Goal: Find specific page/section: Find specific page/section

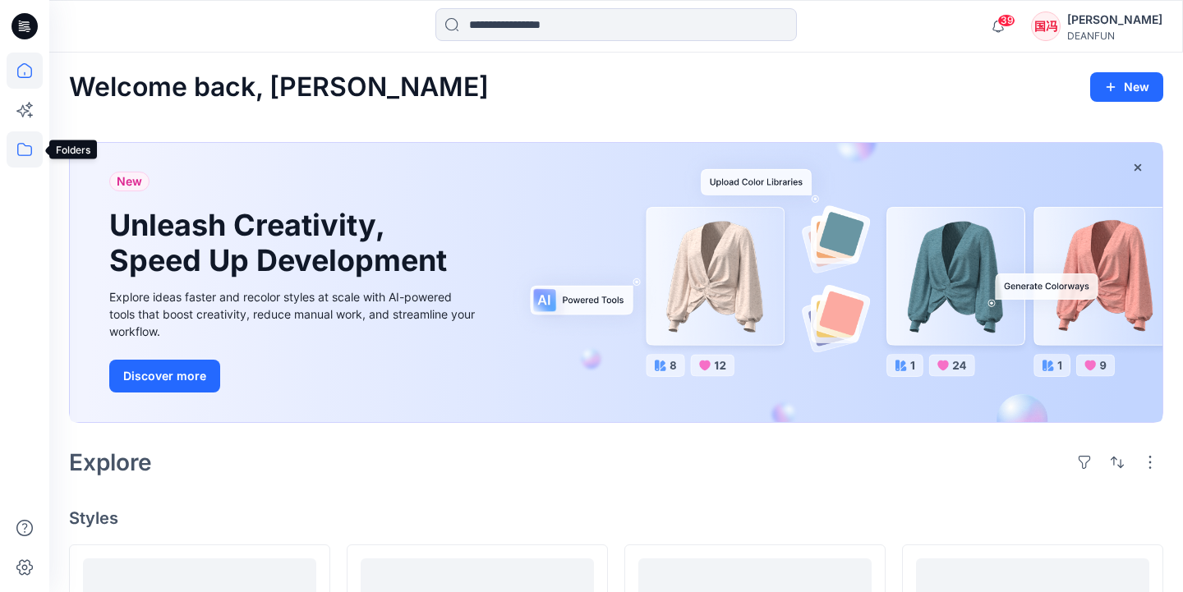
click at [25, 155] on icon at bounding box center [24, 149] width 15 height 13
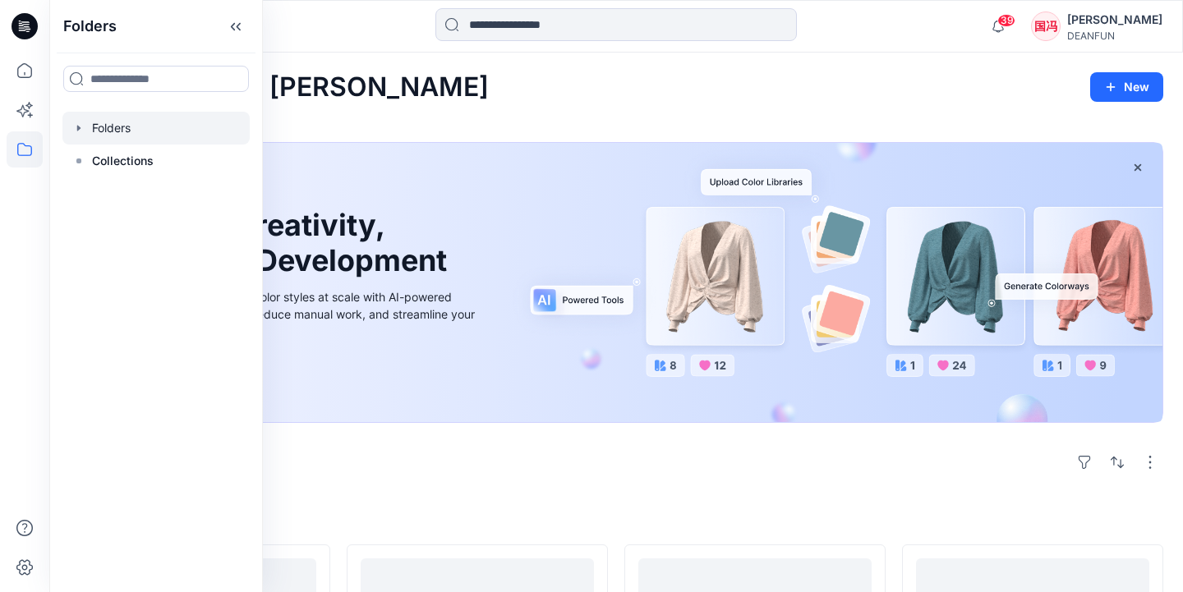
click at [169, 136] on div at bounding box center [155, 128] width 187 height 33
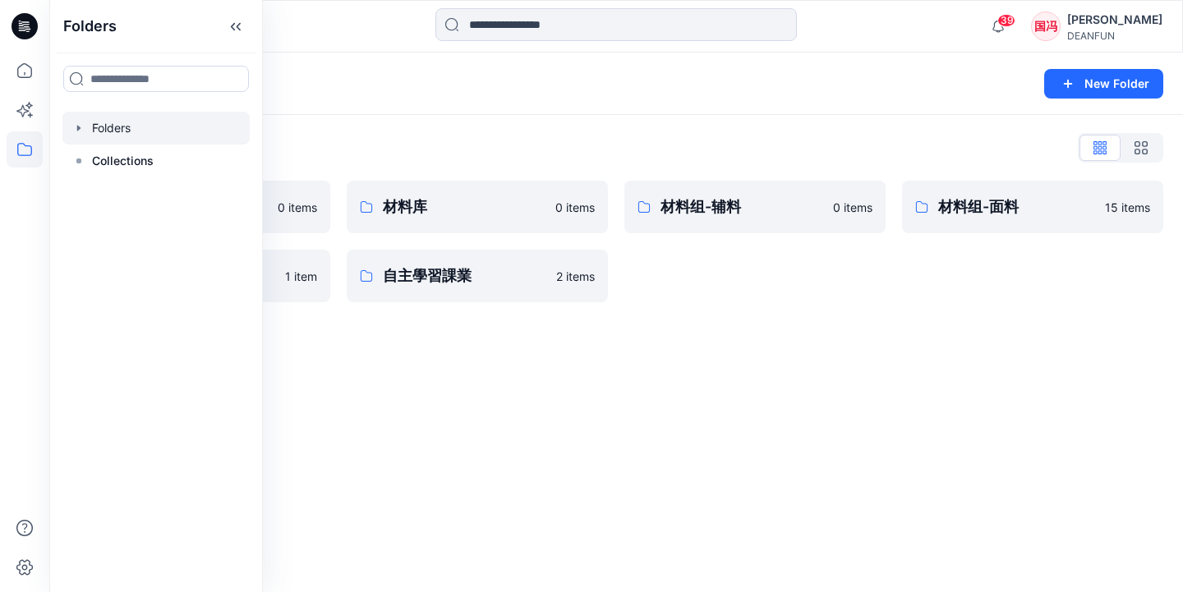
click at [446, 150] on div "Folders List" at bounding box center [616, 148] width 1094 height 26
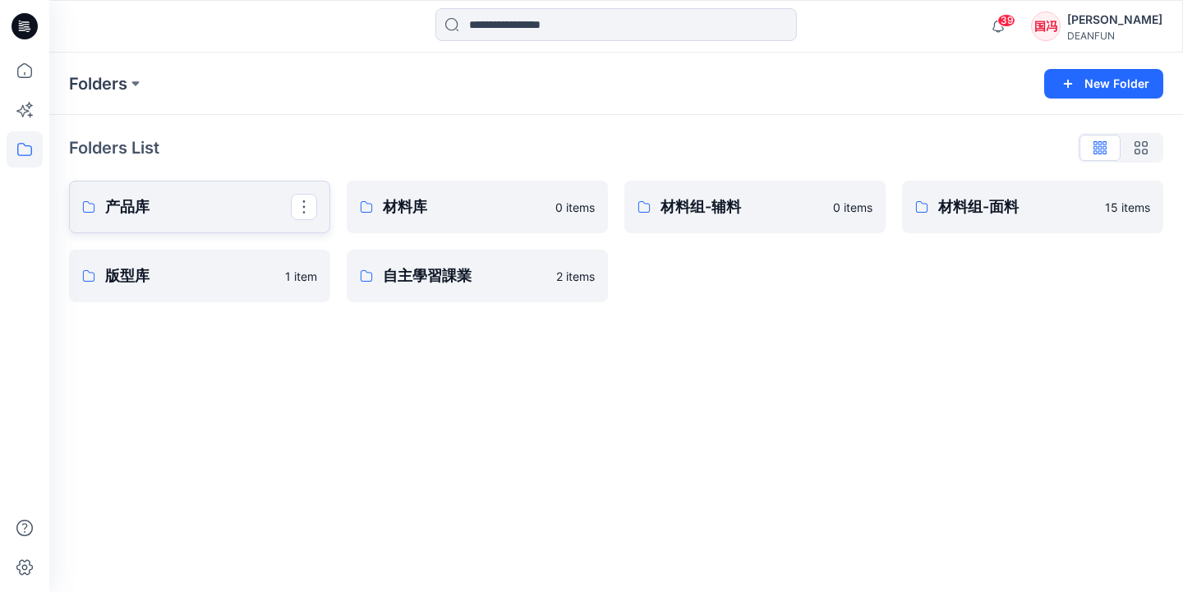
click at [243, 203] on p "产品库" at bounding box center [198, 207] width 186 height 23
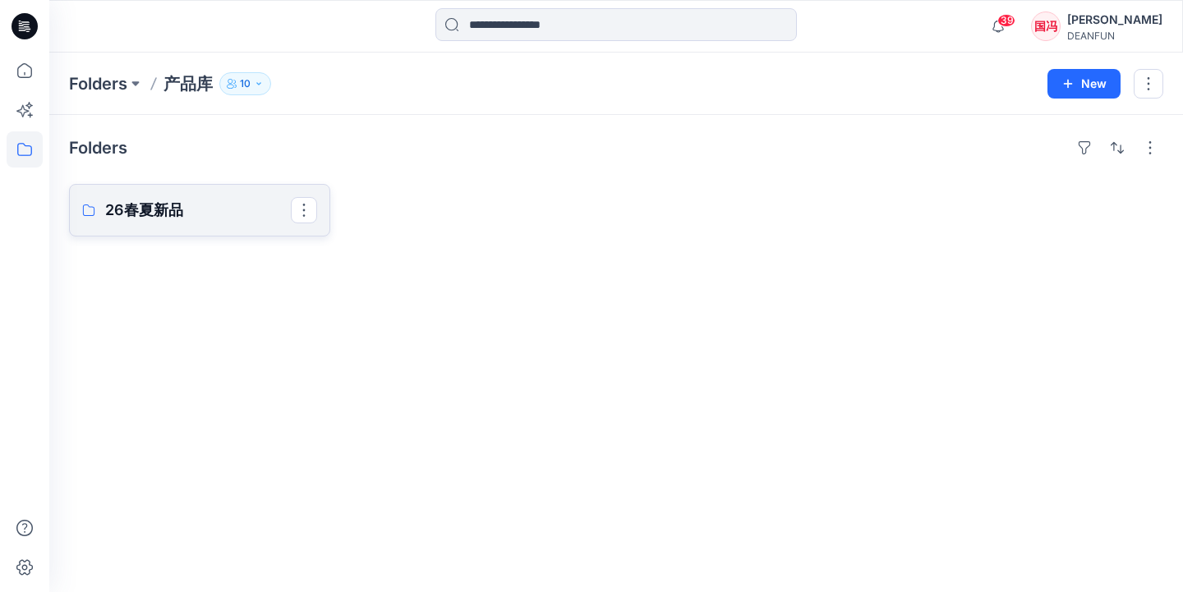
click at [208, 219] on p "26春夏新品" at bounding box center [198, 210] width 186 height 23
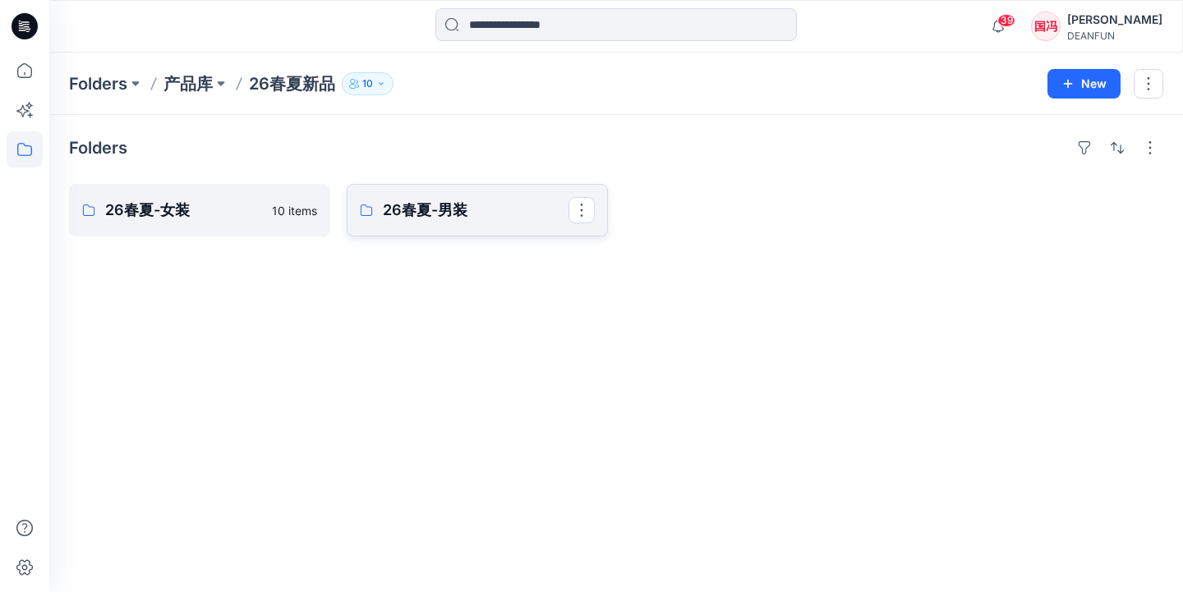
click at [460, 213] on p "26春夏-男装" at bounding box center [476, 210] width 186 height 23
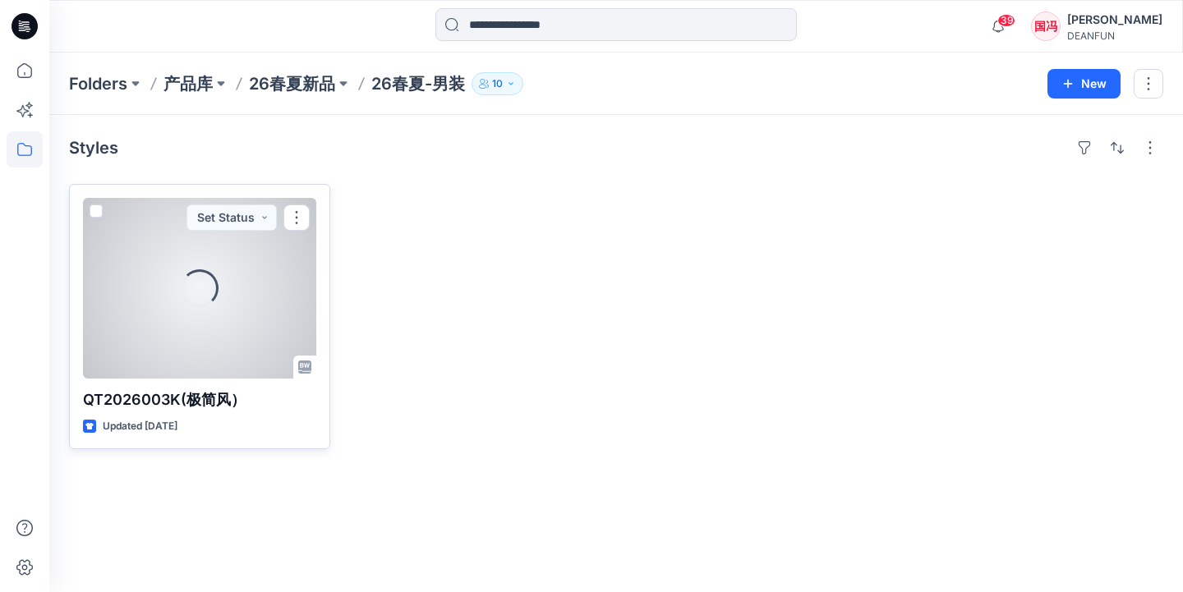
click at [249, 265] on div "Loading..." at bounding box center [199, 288] width 233 height 181
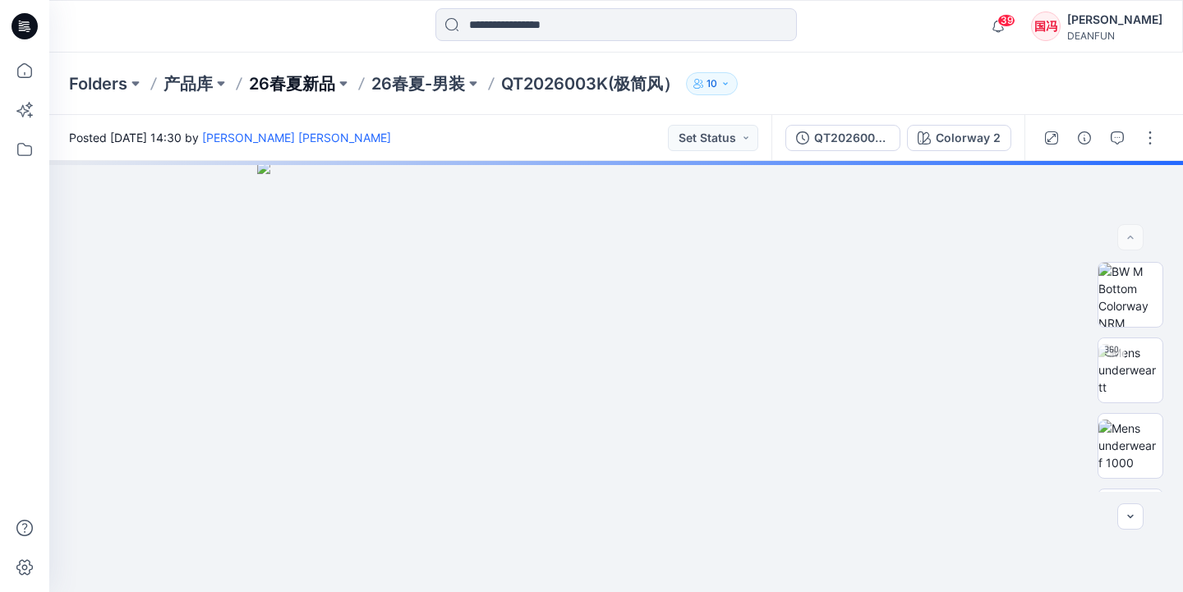
click at [325, 86] on p "26春夏新品" at bounding box center [292, 83] width 86 height 23
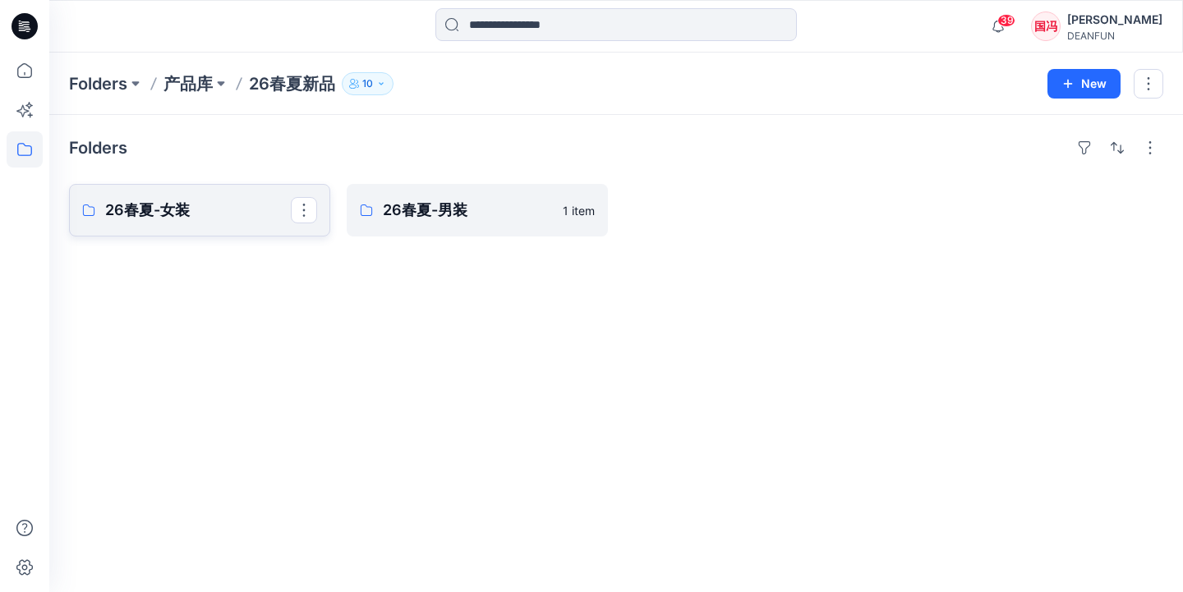
click at [237, 212] on p "26春夏-女装" at bounding box center [198, 210] width 186 height 23
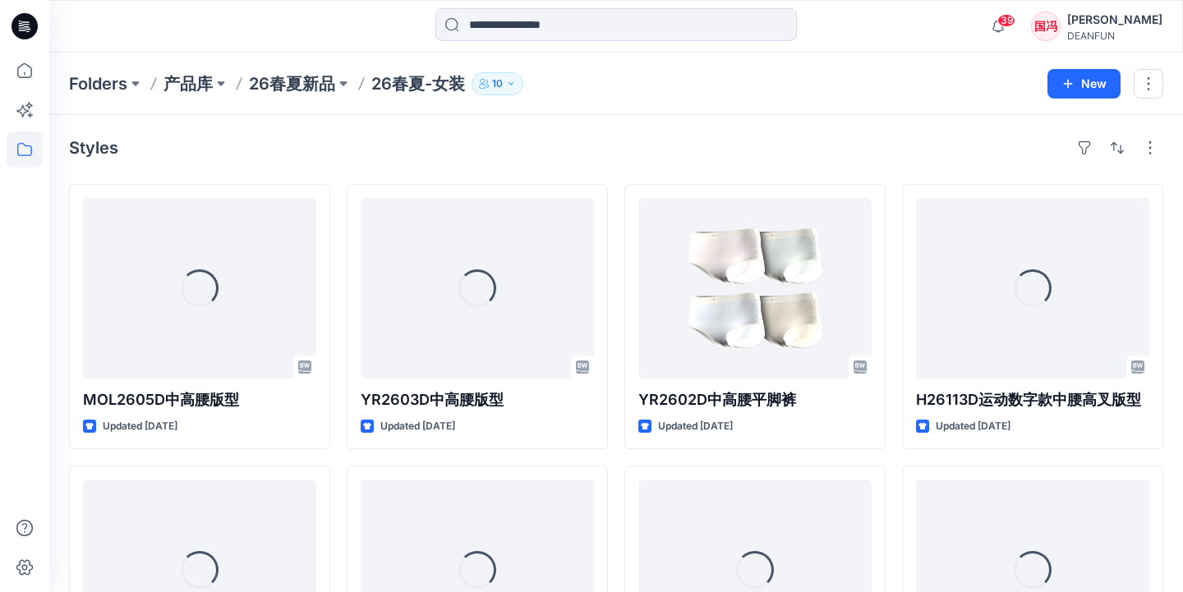
click at [339, 188] on div "Loading... MOL2605D中高腰版型 Updated [DATE] Loading... YR2613D中高腰版型 Updated [DATE] …" at bounding box center [616, 598] width 1094 height 828
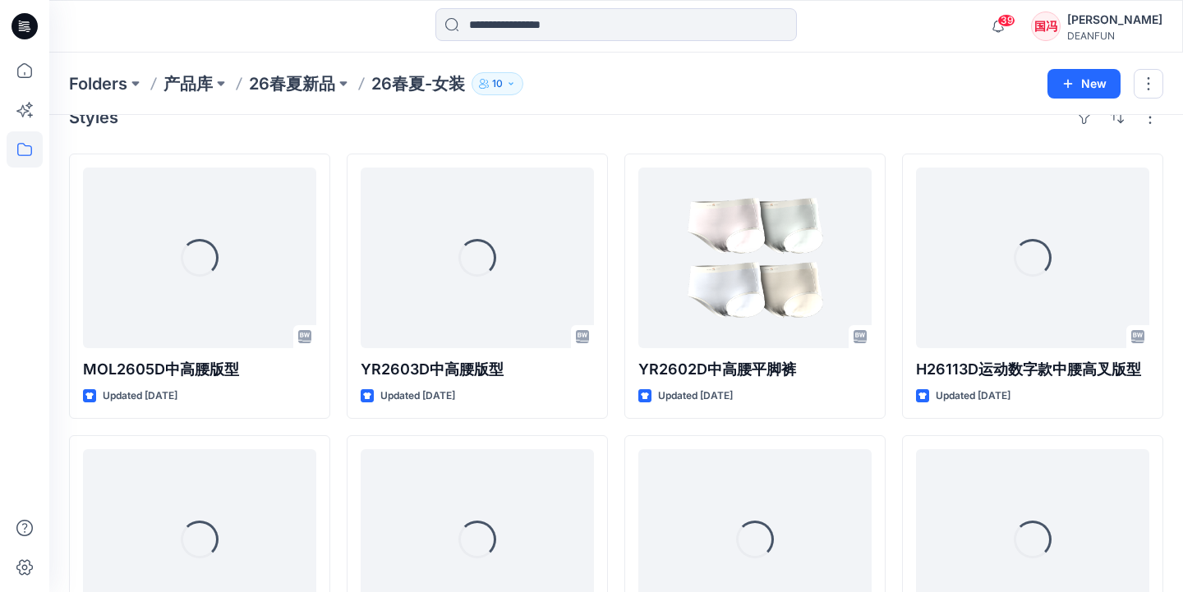
scroll to position [101, 0]
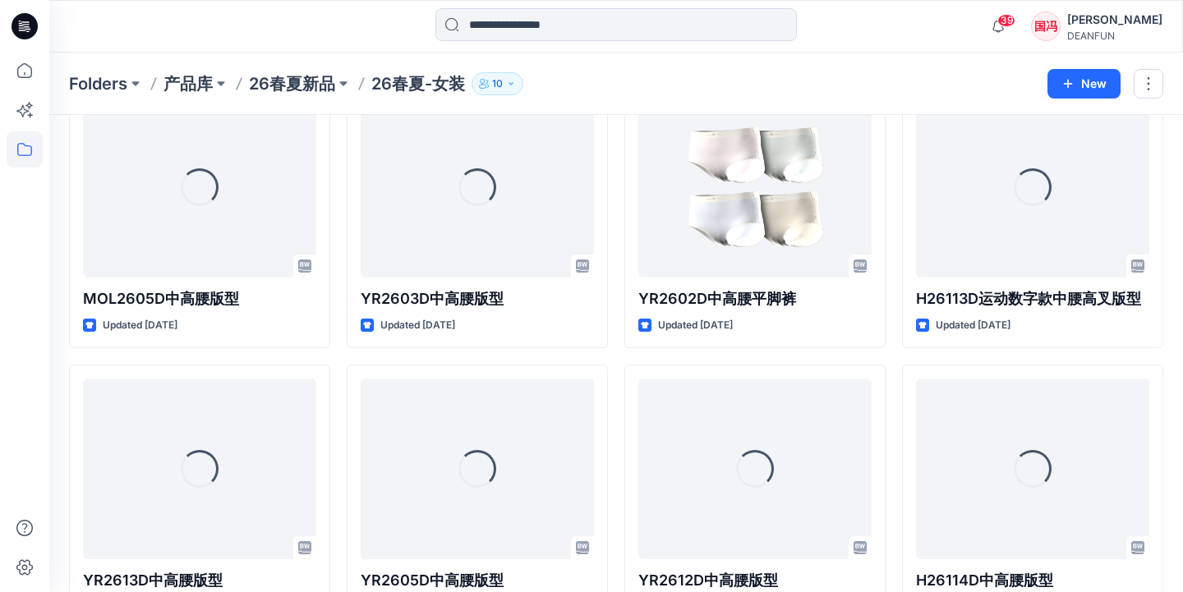
click at [339, 200] on div "Loading... MOL2605D中高腰版型 Updated [DATE] Loading... YR2613D中高腰版型 Updated [DATE] …" at bounding box center [616, 497] width 1094 height 828
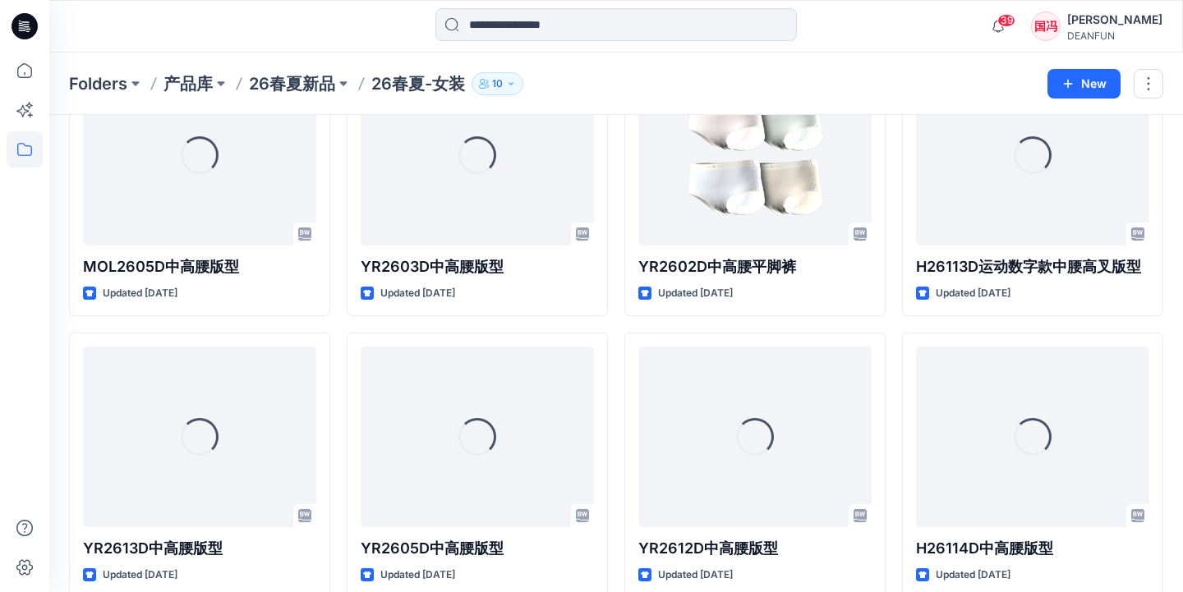
scroll to position [130, 0]
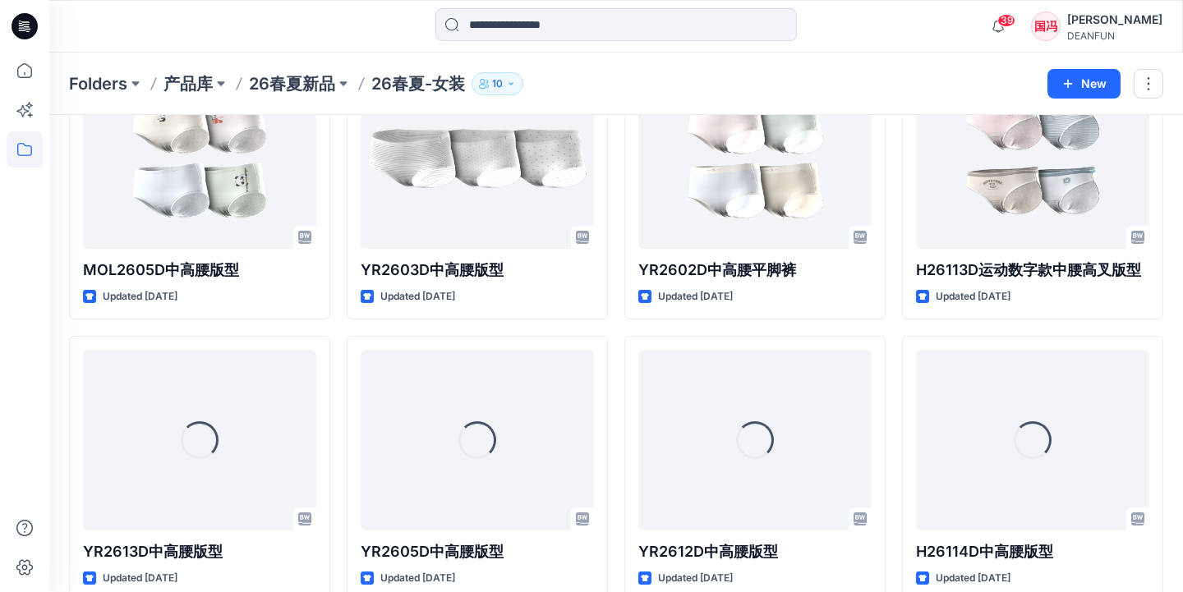
click at [340, 327] on div "MOL2605D中高腰版型 Updated [DATE] Loading... YR2613D中高腰版型 Updated [DATE] H26112D中高腰平…" at bounding box center [616, 468] width 1094 height 828
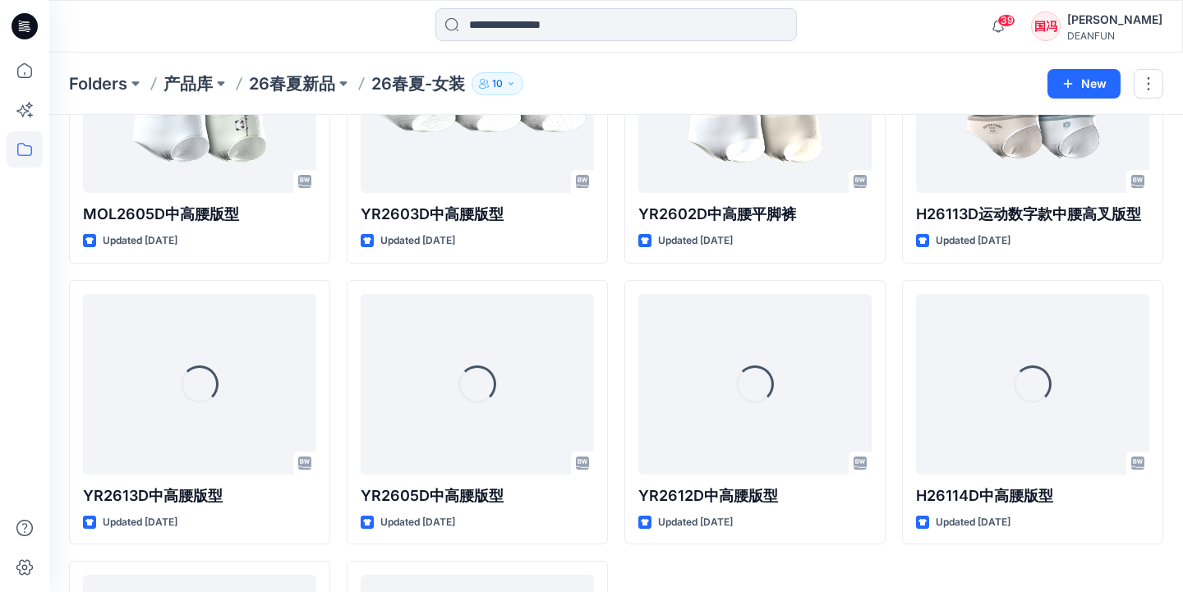
scroll to position [104, 0]
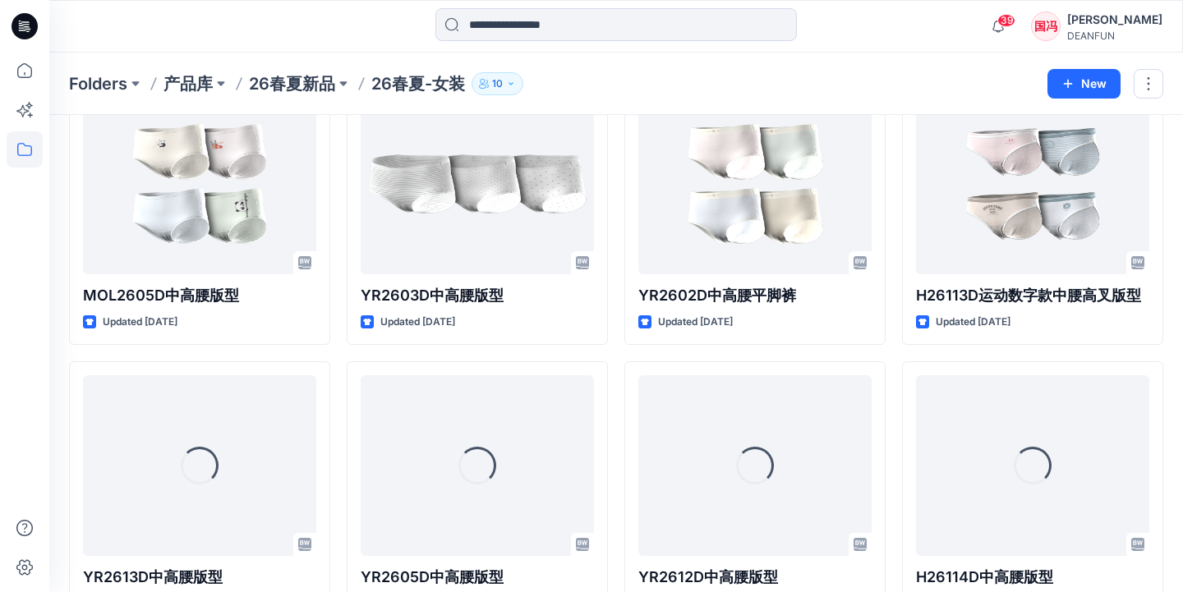
click at [340, 343] on div "MOL2605D中高腰版型 Updated [DATE] Loading... YR2613D中高腰版型 Updated [DATE] H26112D中高腰平…" at bounding box center [616, 494] width 1094 height 828
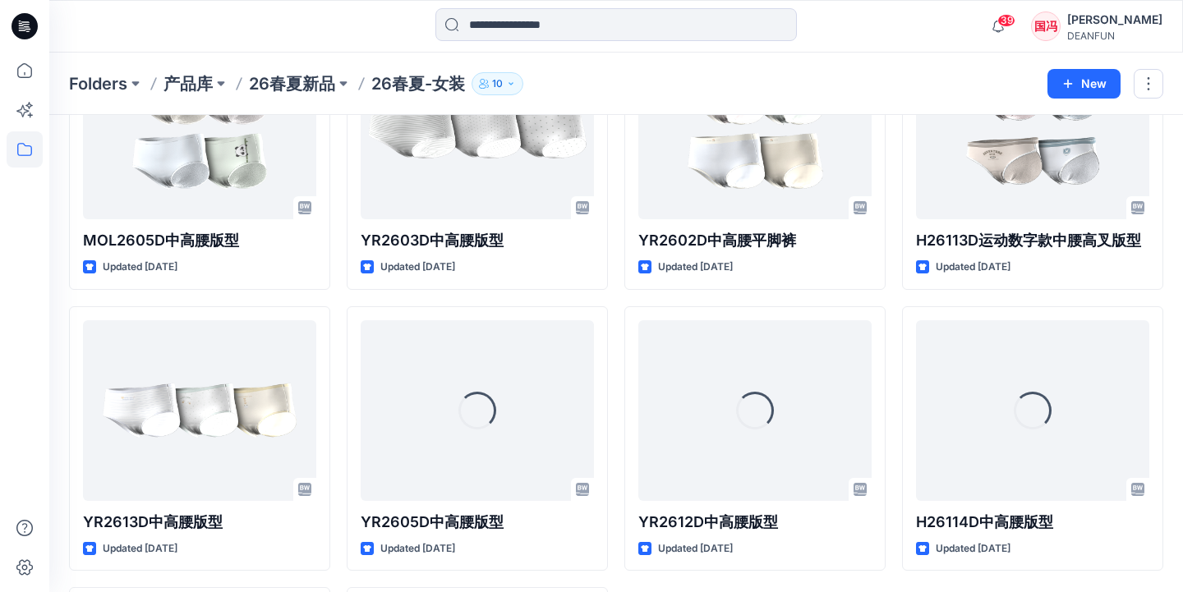
scroll to position [194, 0]
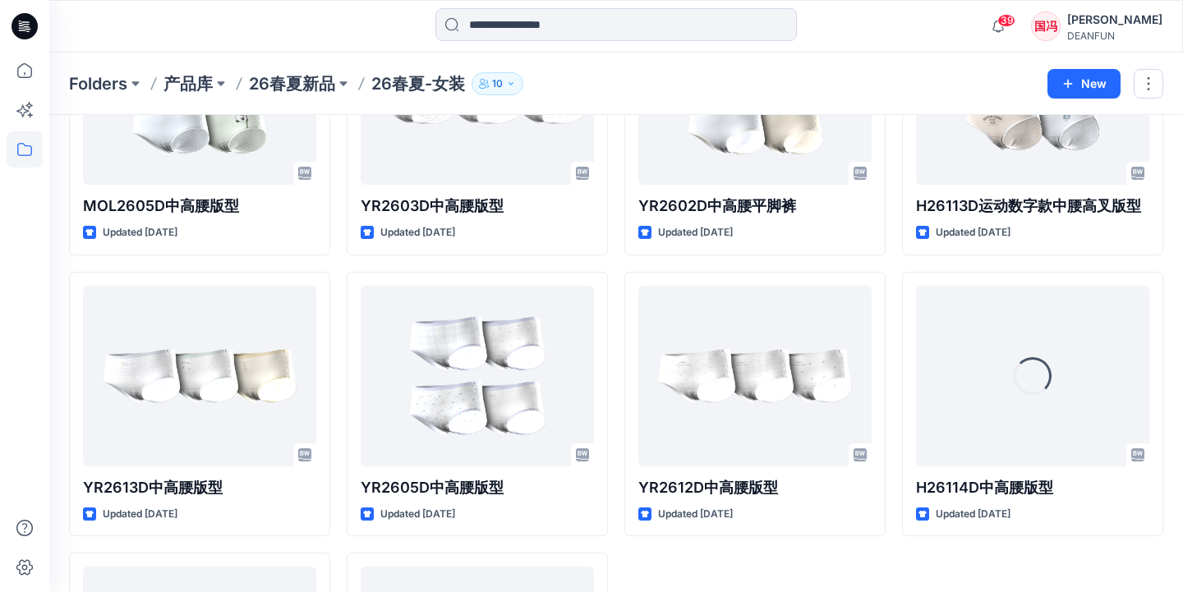
click at [615, 267] on div "MOL2605D中高腰版型 Updated [DATE] YR2613D中高腰版型 Updated [DATE] H26112D中高腰平脚裤 Updated …" at bounding box center [616, 404] width 1094 height 828
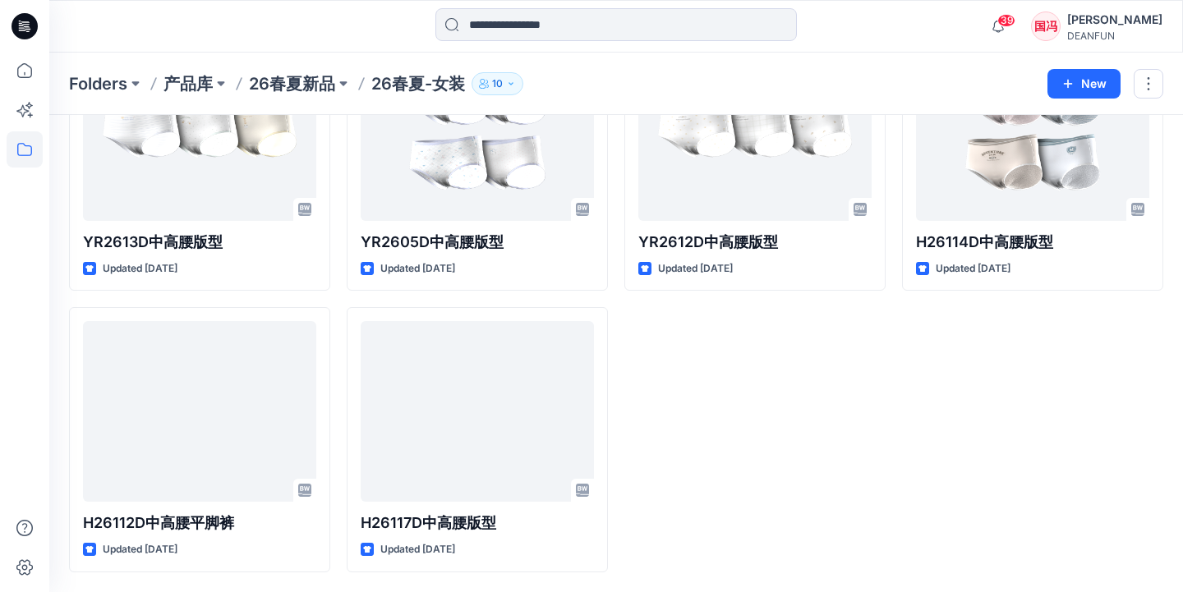
scroll to position [435, 0]
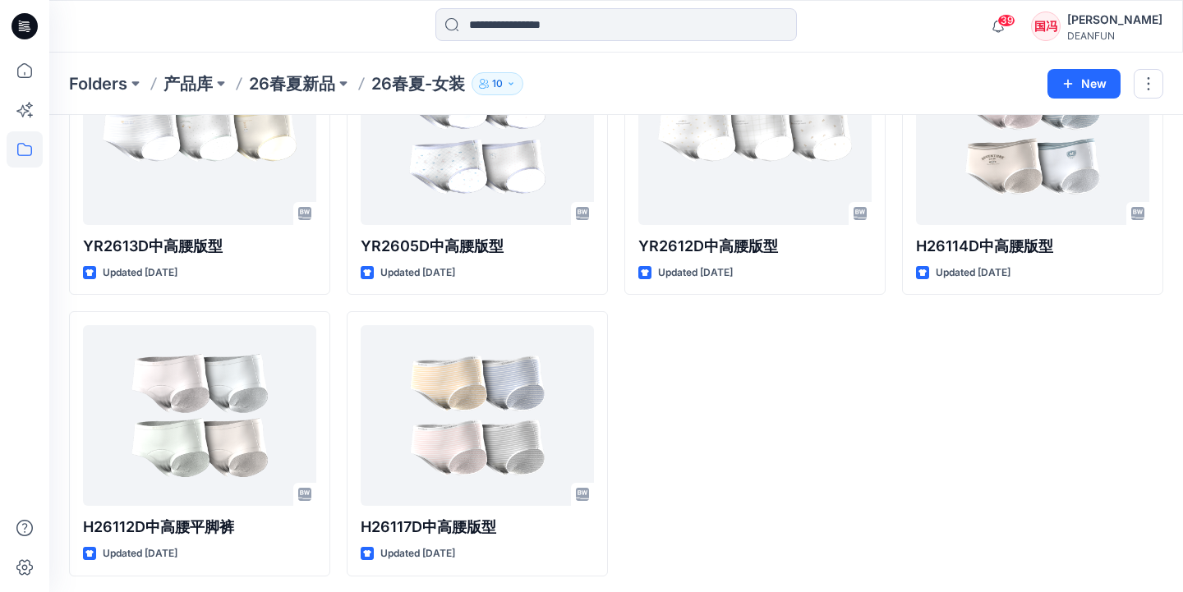
click at [678, 356] on div "YR2602D中高腰平脚裤 Updated [DATE] YR2612D中高腰版型 Updated [DATE]" at bounding box center [754, 163] width 261 height 828
click at [616, 302] on div "MOL2605D中高腰版型 Updated [DATE] YR2613D中高腰版型 Updated [DATE] H26112D中高腰平脚裤 Updated …" at bounding box center [616, 163] width 1094 height 828
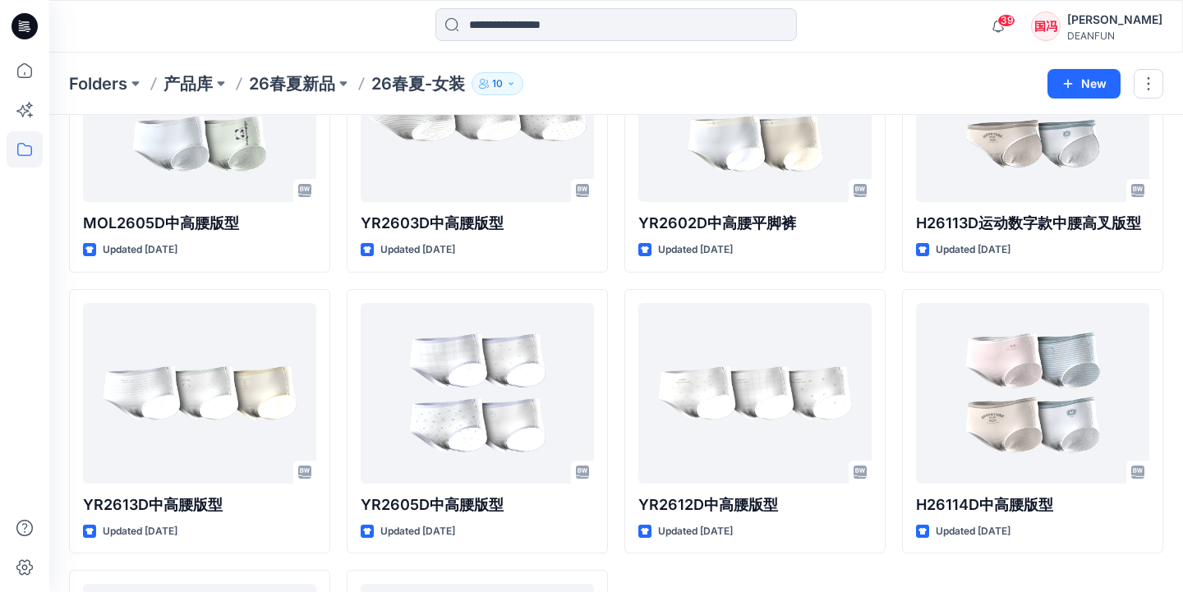
scroll to position [96, 0]
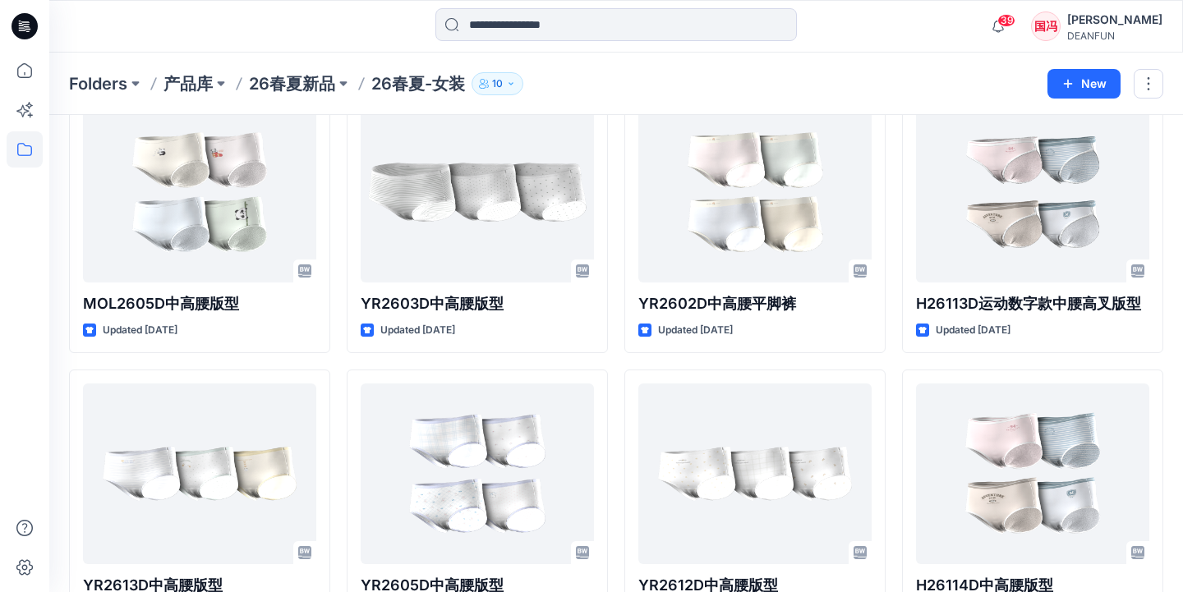
click at [619, 356] on div "MOL2605D中高腰版型 Updated [DATE] YR2613D中高腰版型 Updated [DATE] H26112D中高腰平脚裤 Updated …" at bounding box center [616, 502] width 1094 height 828
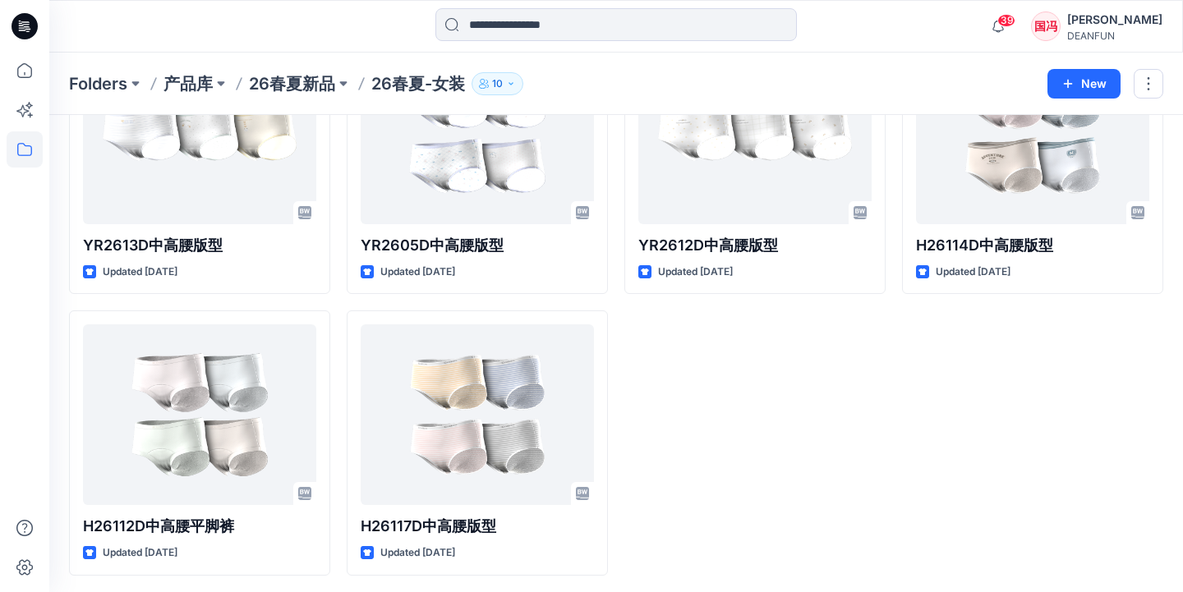
scroll to position [435, 0]
click at [614, 302] on div "MOL2605D中高腰版型 Updated [DATE] YR2613D中高腰版型 Updated [DATE] H26112D中高腰平脚裤 Updated …" at bounding box center [616, 163] width 1094 height 828
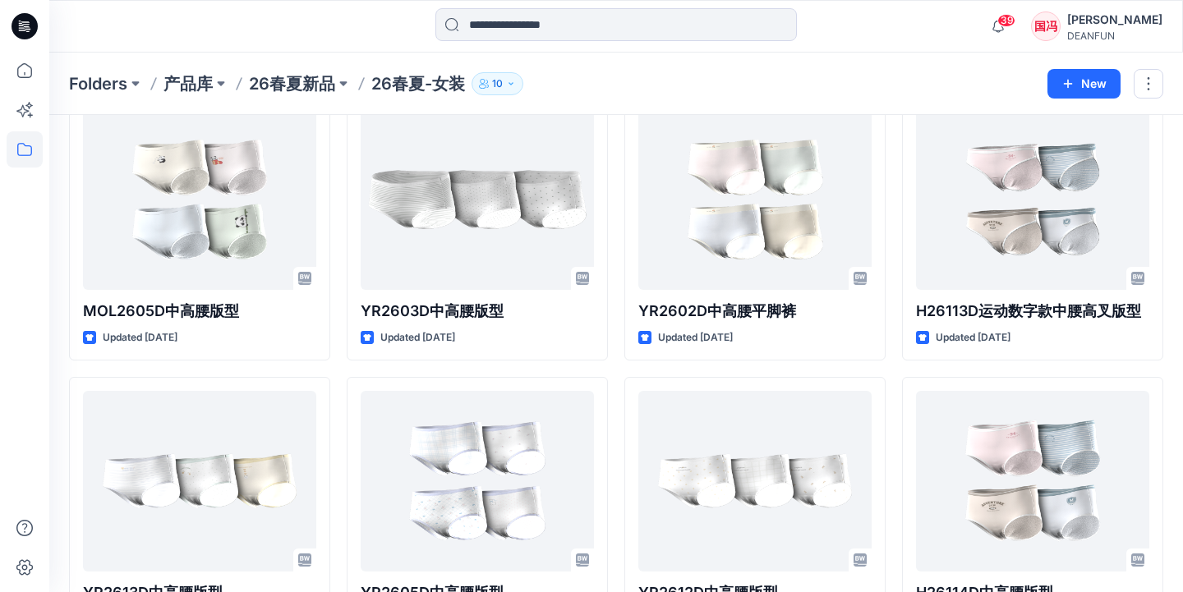
scroll to position [76, 0]
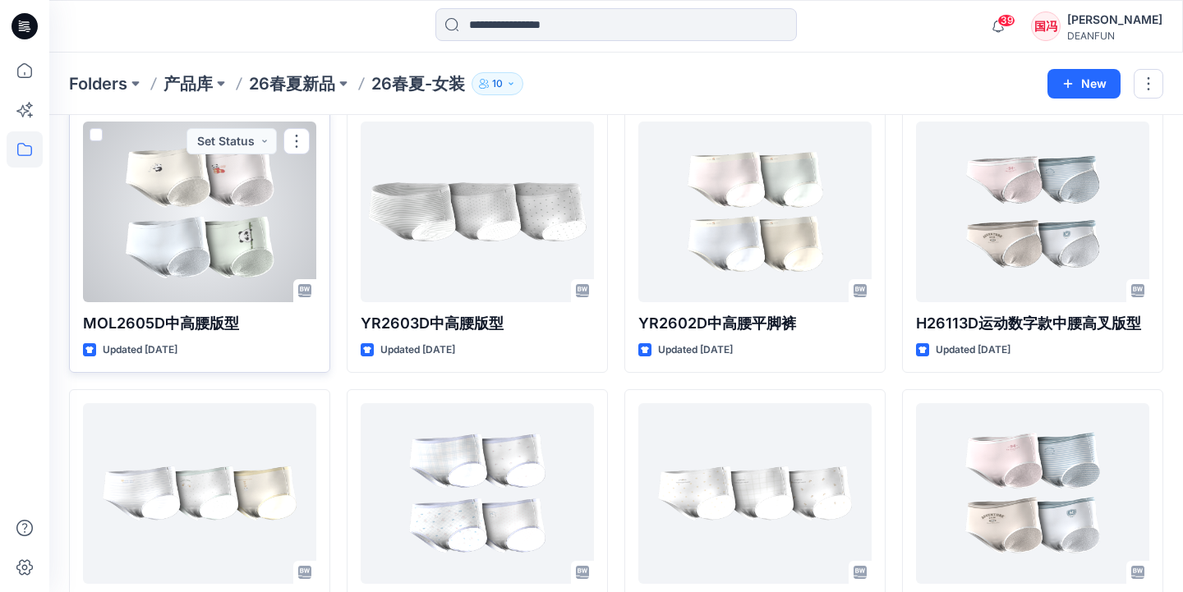
click at [216, 222] on div at bounding box center [199, 212] width 233 height 181
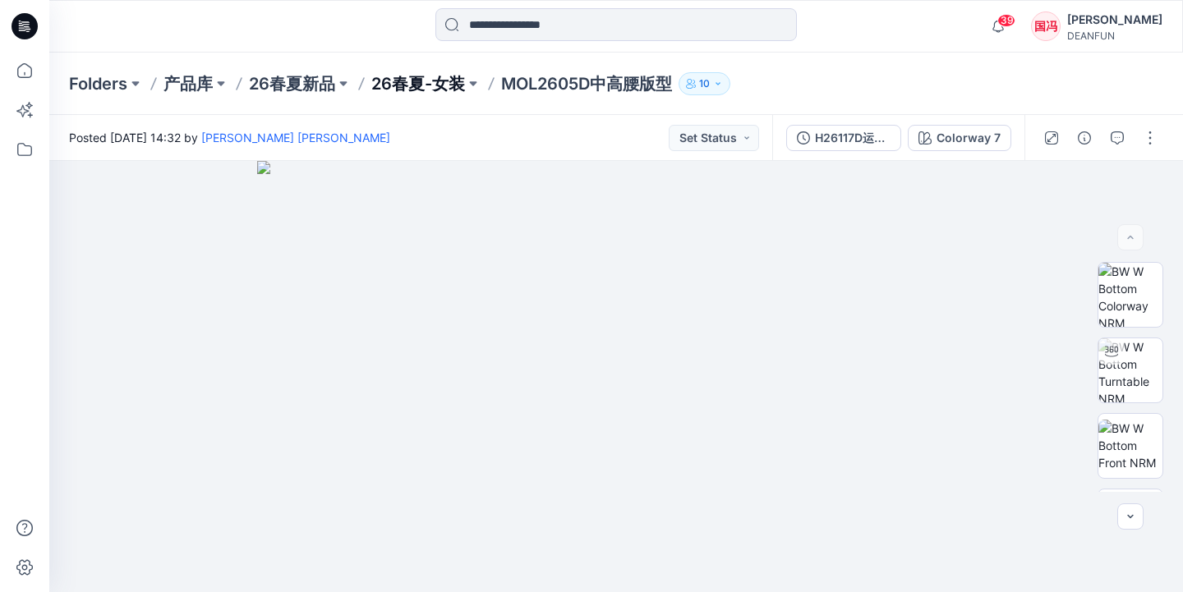
click at [442, 85] on p "26春夏-女装" at bounding box center [418, 83] width 94 height 23
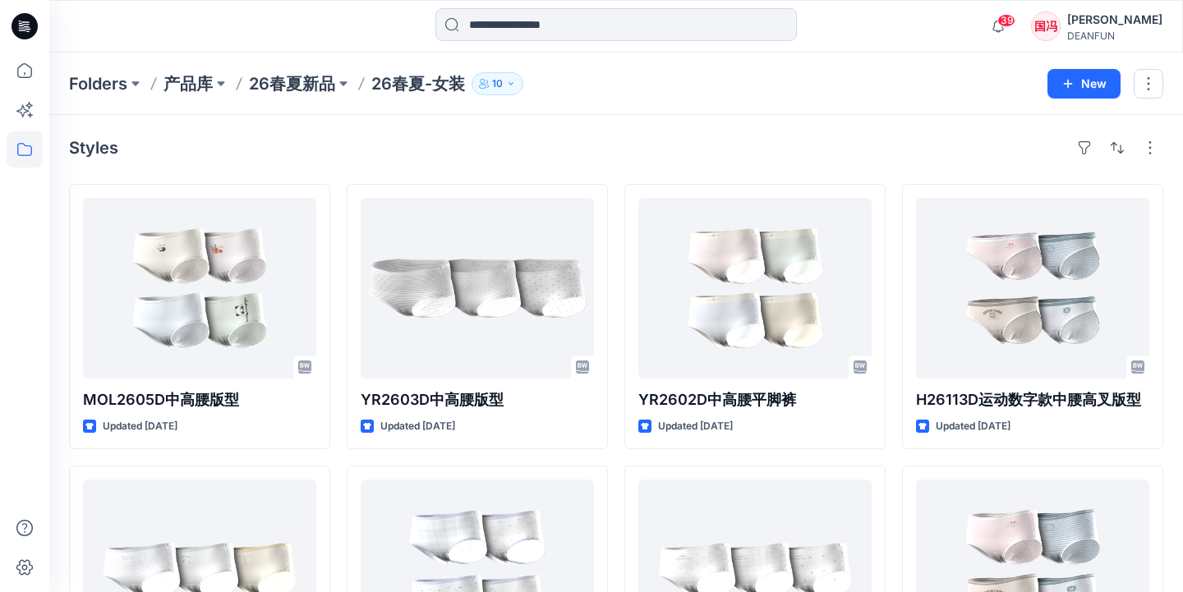
click at [618, 312] on div "MOL2605D中高腰版型 Updated [DATE] YR2613D中高腰版型 Updated [DATE] H26112D中高腰平脚裤 Updated …" at bounding box center [616, 598] width 1094 height 828
click at [613, 456] on div "MOL2605D中高腰版型 Updated [DATE] YR2613D中高腰版型 Updated [DATE] H26112D中高腰平脚裤 Updated …" at bounding box center [616, 598] width 1094 height 828
click at [615, 436] on div "MOL2605D中高腰版型 Updated [DATE] YR2613D中高腰版型 Updated [DATE] H26112D中高腰平脚裤 Updated …" at bounding box center [616, 598] width 1094 height 828
click at [617, 451] on div "MOL2605D中高腰版型 Updated [DATE] YR2613D中高腰版型 Updated [DATE] H26112D中高腰平脚裤 Updated …" at bounding box center [616, 598] width 1094 height 828
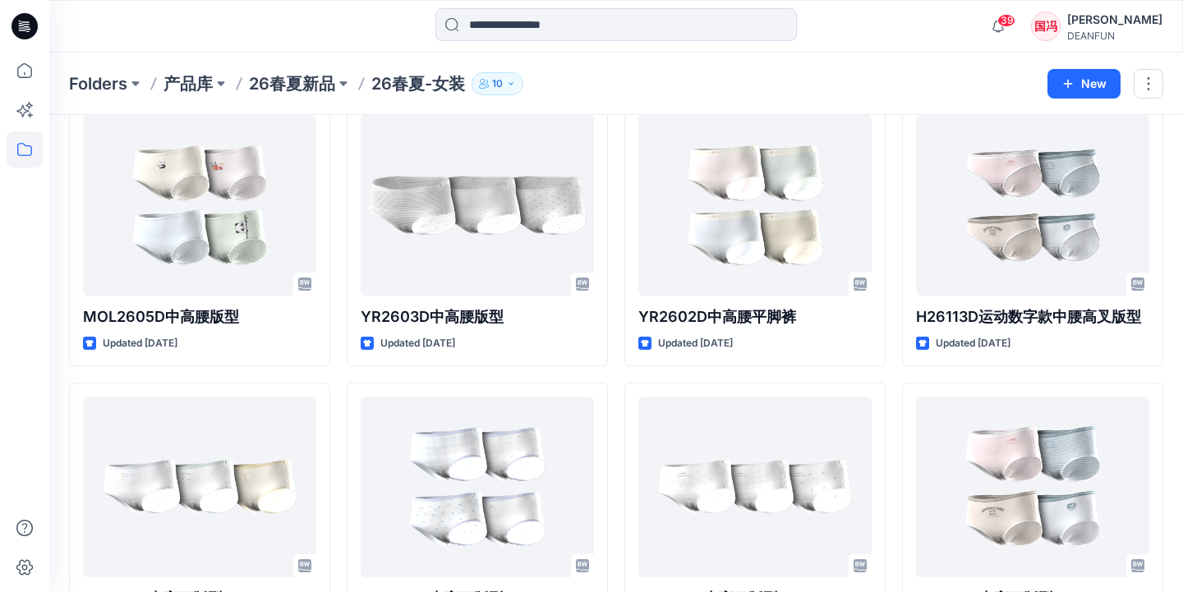
scroll to position [84, 0]
click at [615, 371] on div "MOL2605D中高腰版型 Updated [DATE] YR2613D中高腰版型 Updated [DATE] H26112D中高腰平脚裤 Updated …" at bounding box center [616, 514] width 1094 height 828
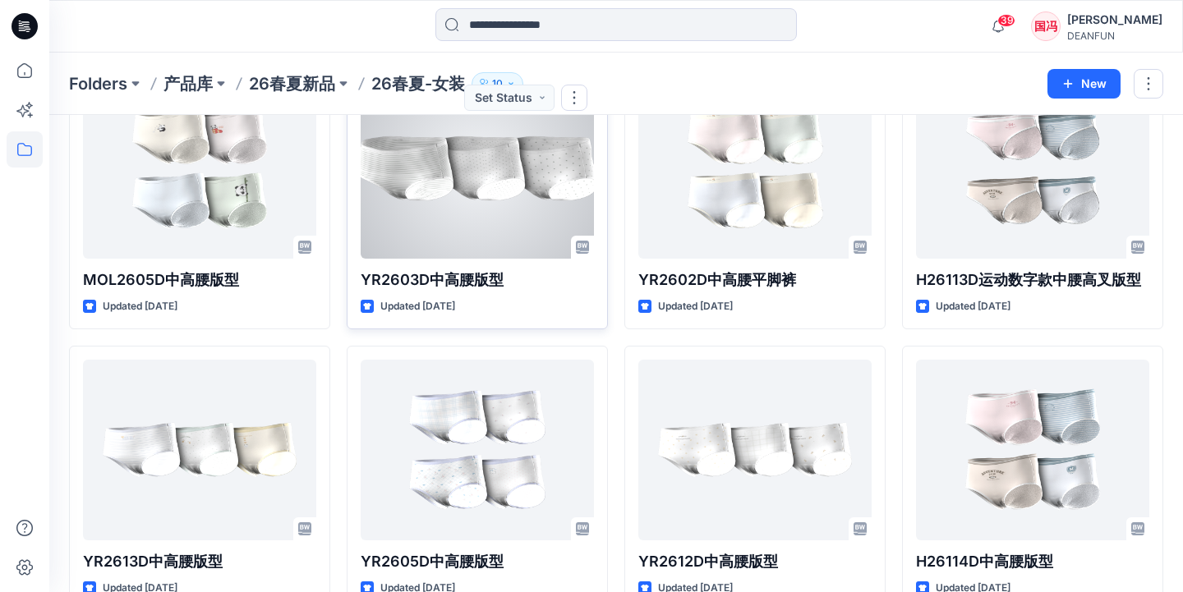
scroll to position [372, 0]
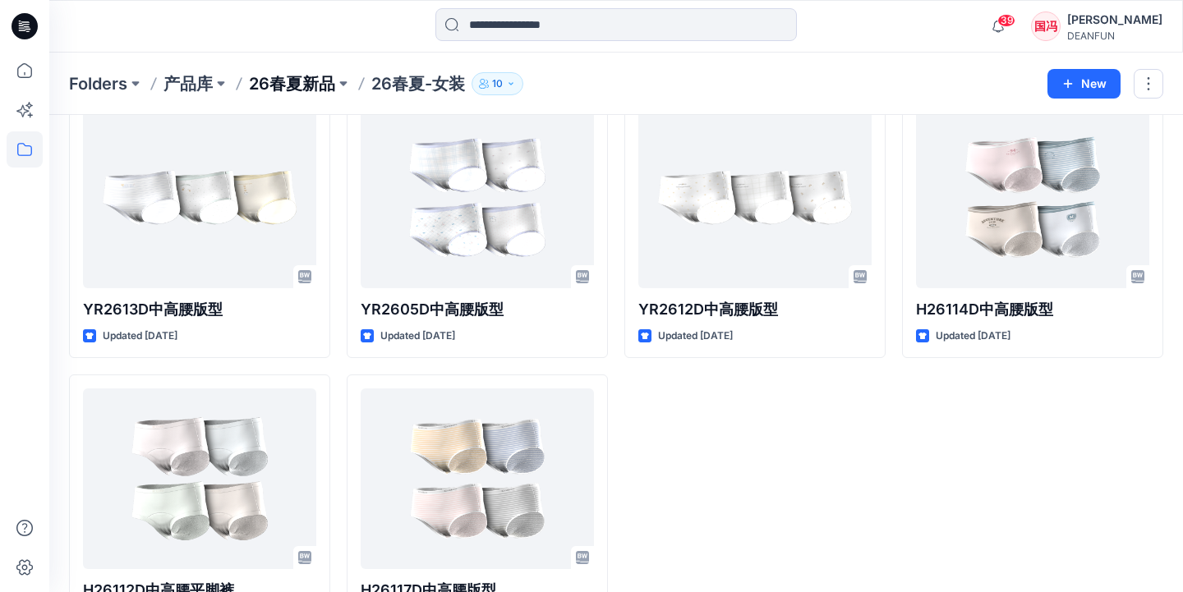
click at [292, 83] on p "26春夏新品" at bounding box center [292, 83] width 86 height 23
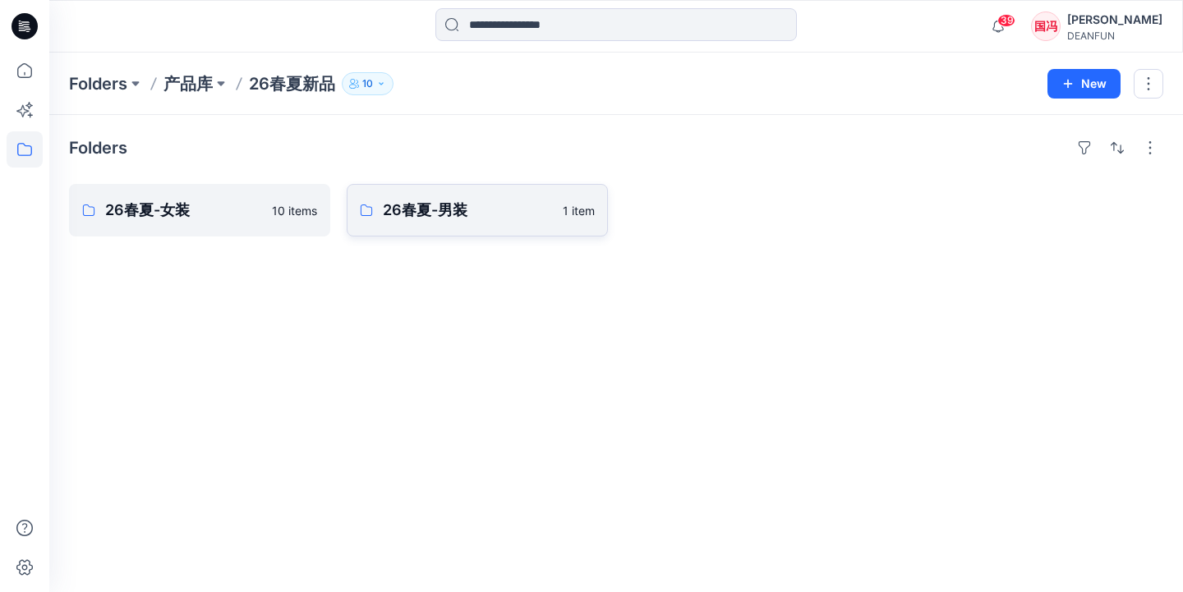
click at [463, 201] on p "26春夏-男装" at bounding box center [468, 210] width 170 height 23
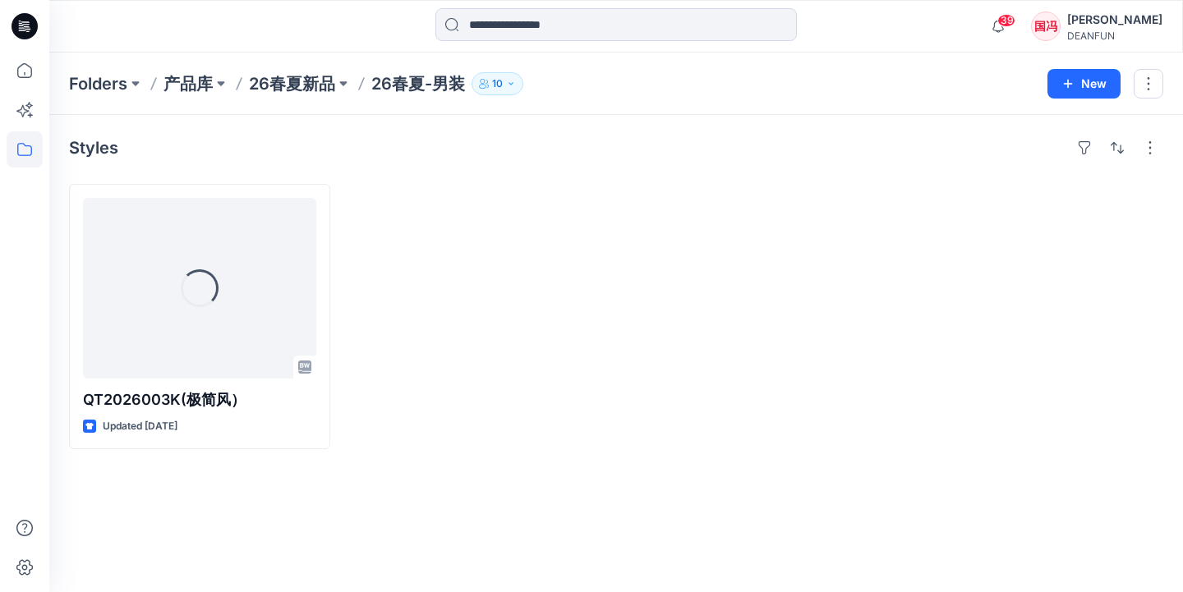
click at [436, 90] on p "26春夏-男装" at bounding box center [418, 83] width 94 height 23
click at [302, 83] on p "26春夏新品" at bounding box center [292, 83] width 86 height 23
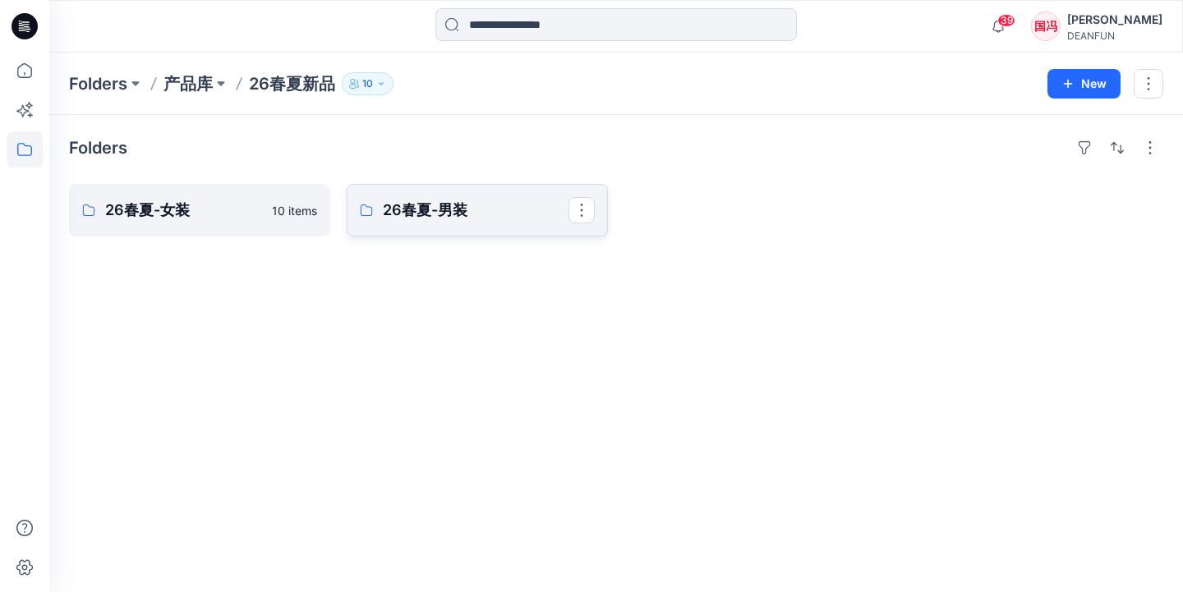
click at [444, 209] on p "26春夏-男装" at bounding box center [476, 210] width 186 height 23
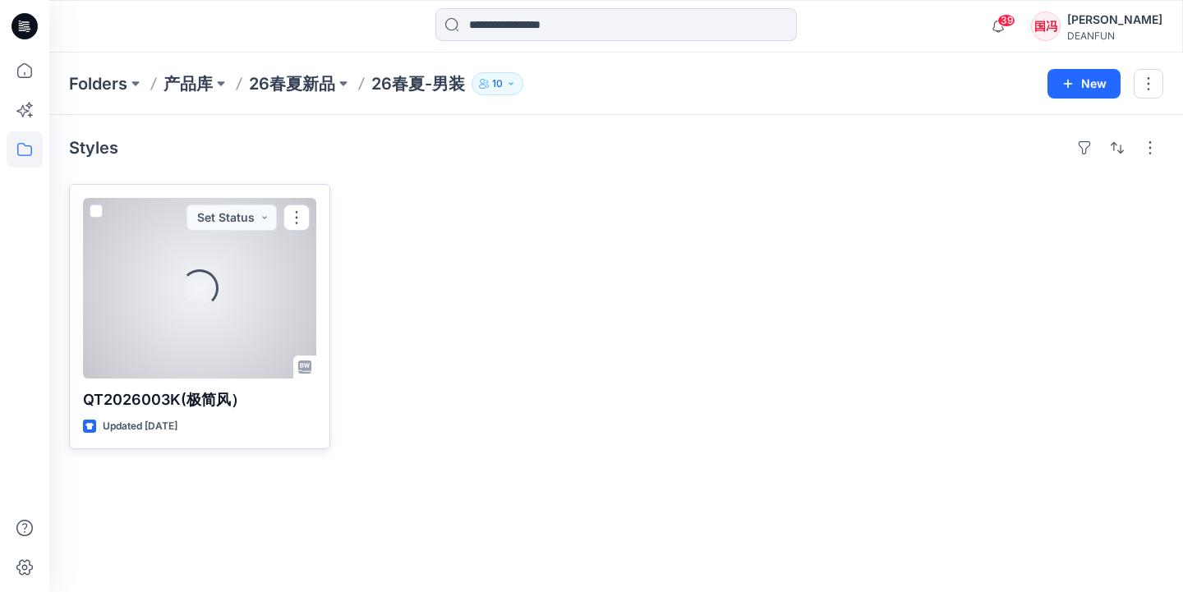
click at [213, 290] on div "Loading..." at bounding box center [200, 288] width 38 height 38
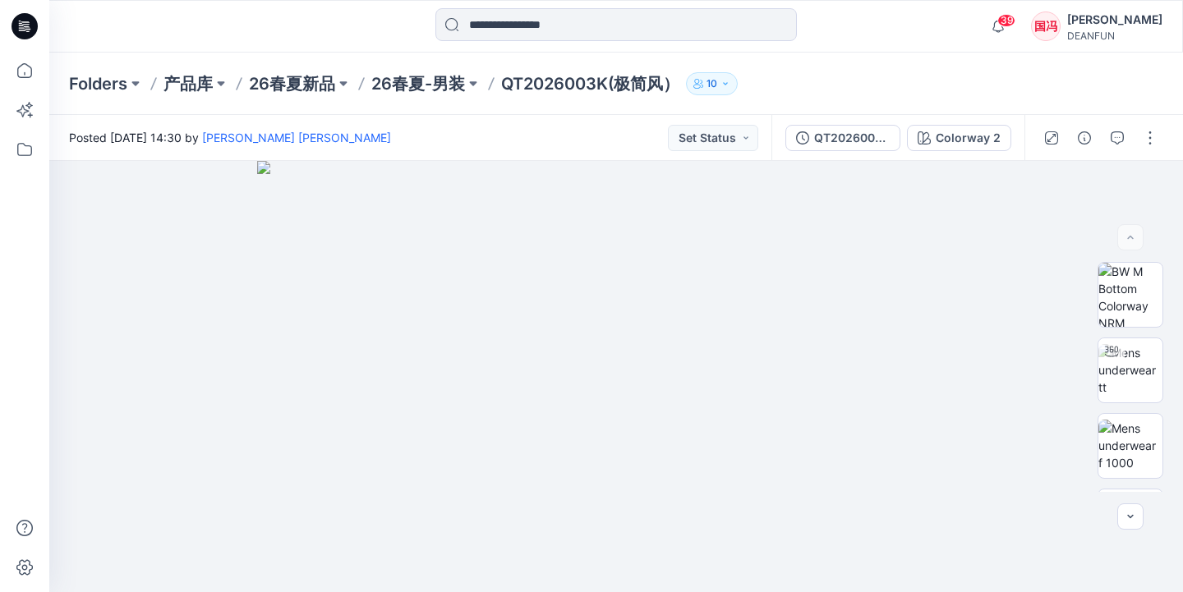
click at [550, 86] on p "QT2026003K(极简风）" at bounding box center [590, 83] width 178 height 23
click at [444, 82] on p "26春夏-男装" at bounding box center [418, 83] width 94 height 23
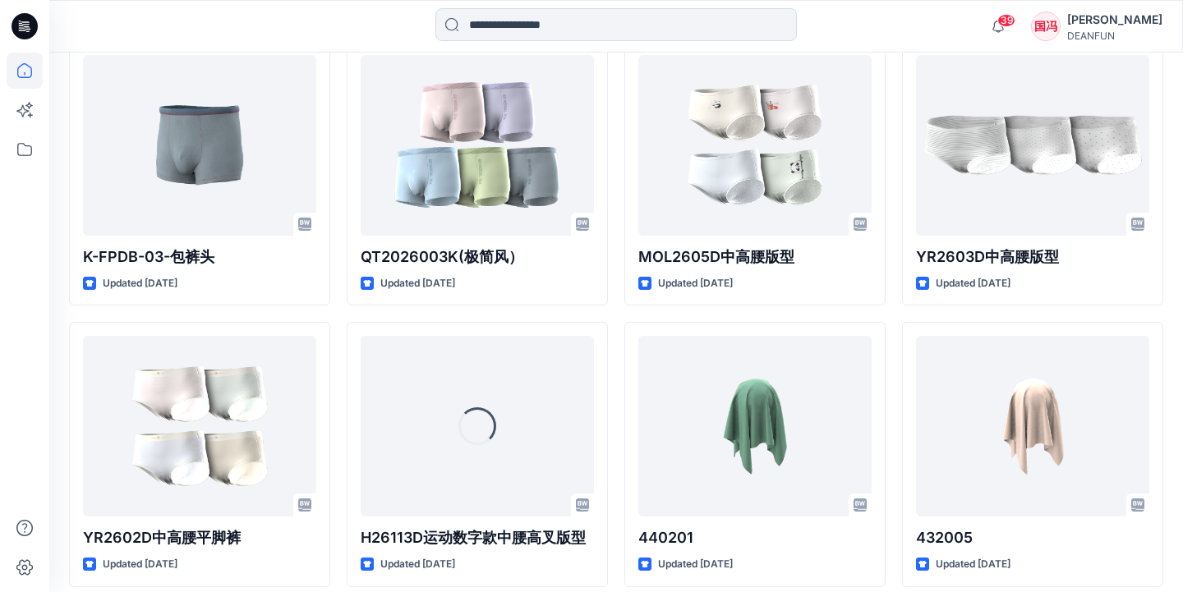
scroll to position [716, 0]
